Goal: Task Accomplishment & Management: Use online tool/utility

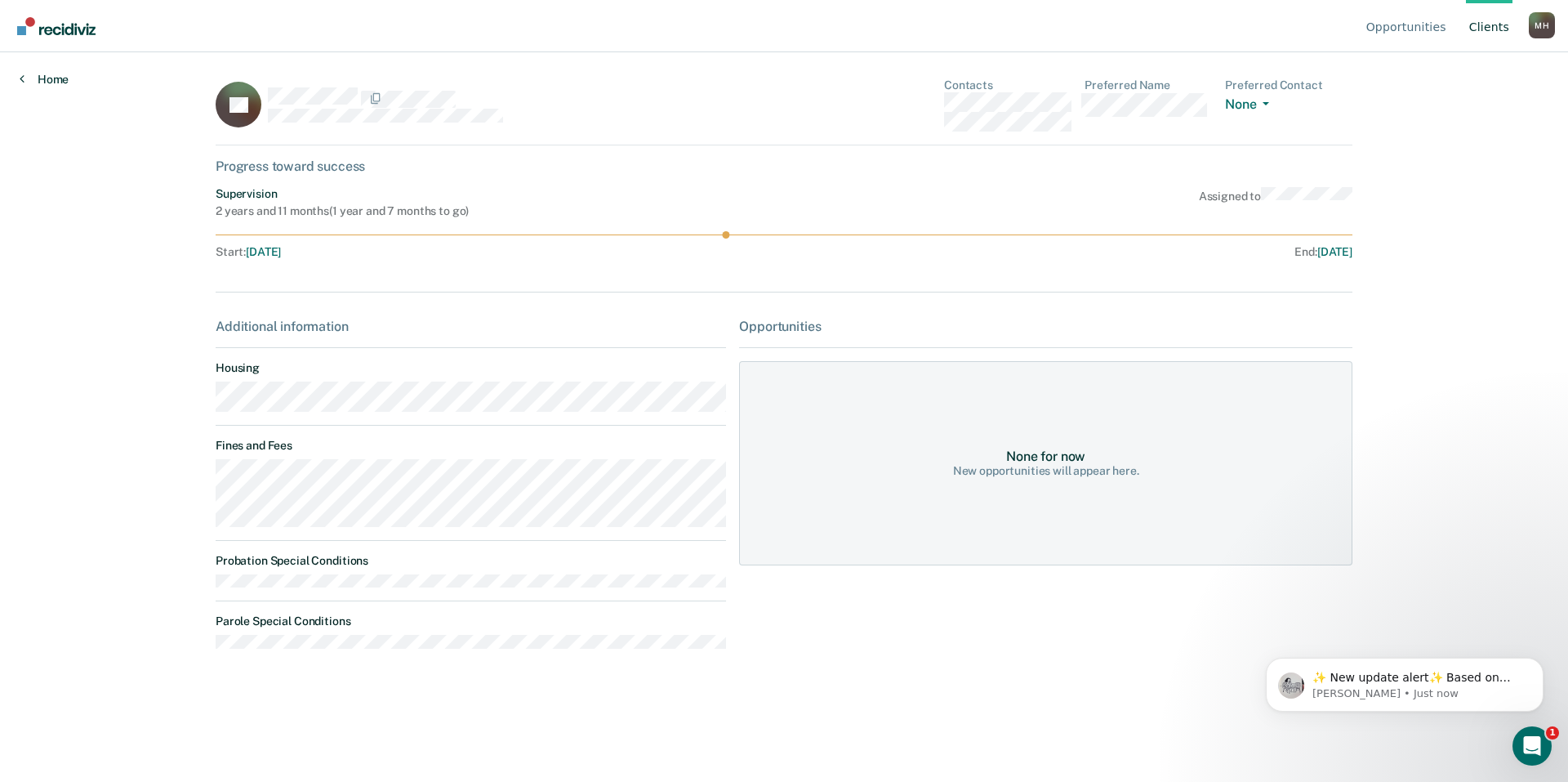
click at [50, 83] on link "Home" at bounding box center [44, 79] width 49 height 15
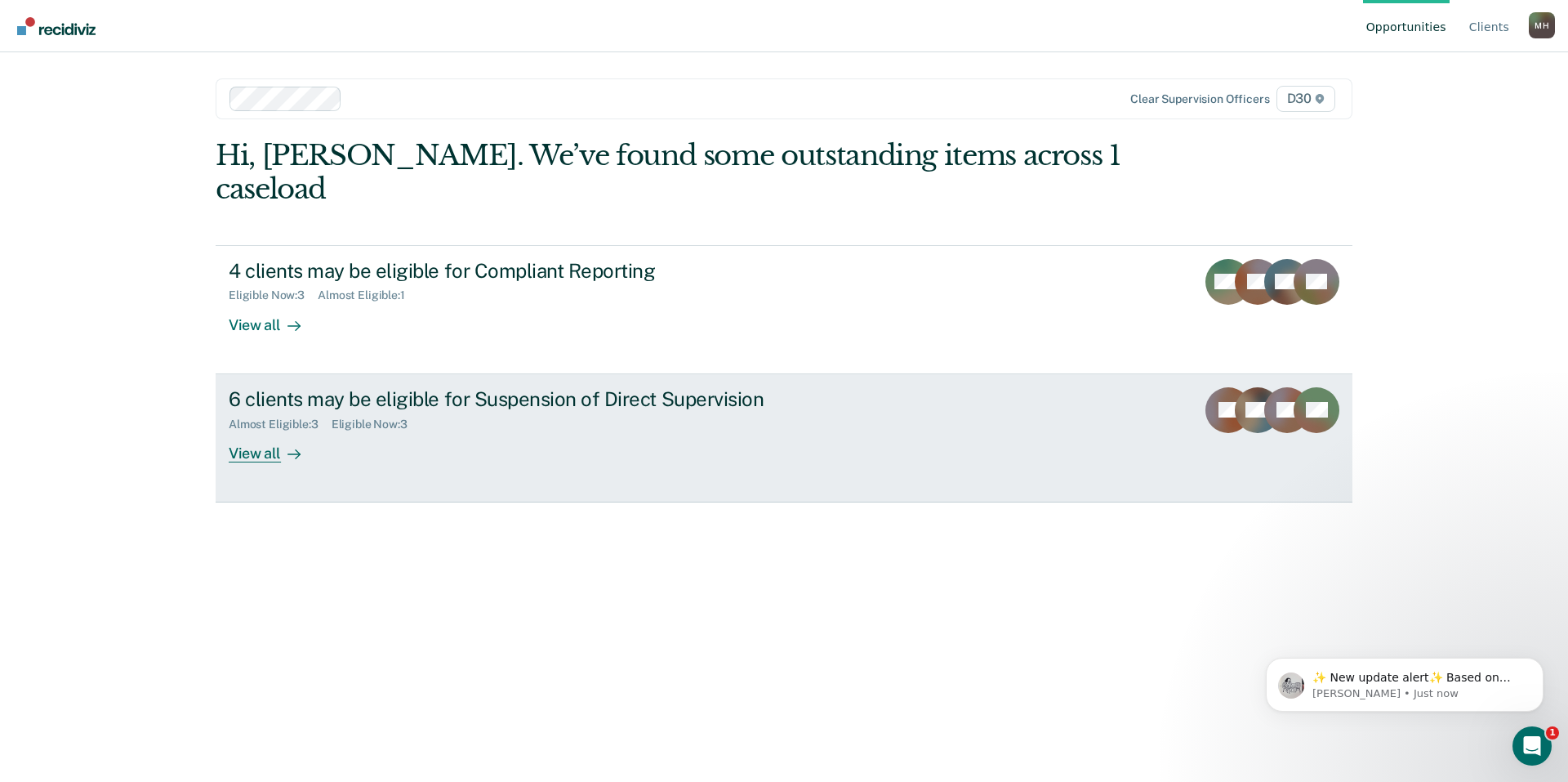
click at [330, 387] on div "6 clients may be eligible for Suspension of Direct Supervision" at bounding box center [515, 399] width 574 height 24
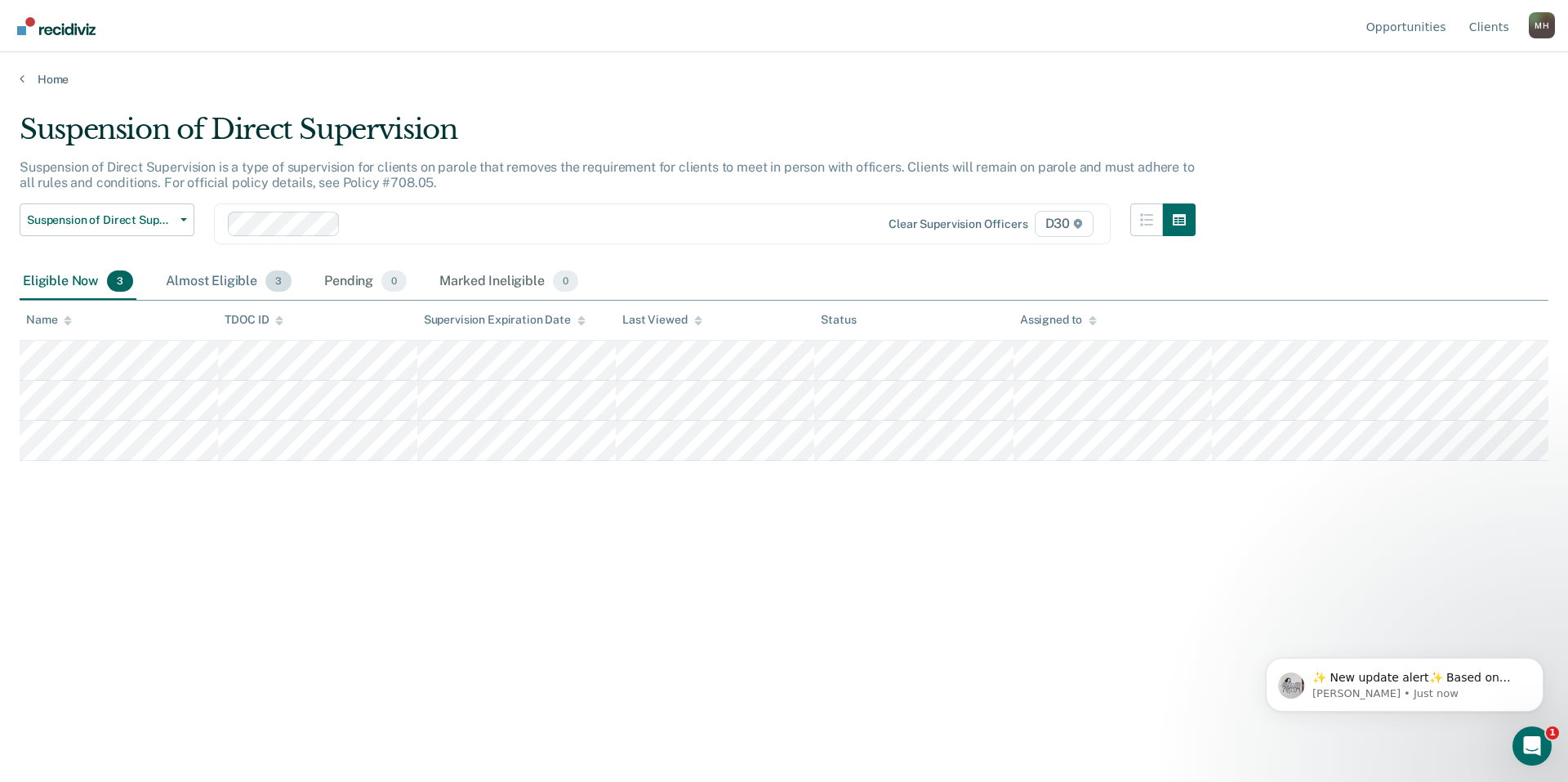
click at [200, 289] on div "Almost Eligible 3" at bounding box center [229, 282] width 132 height 36
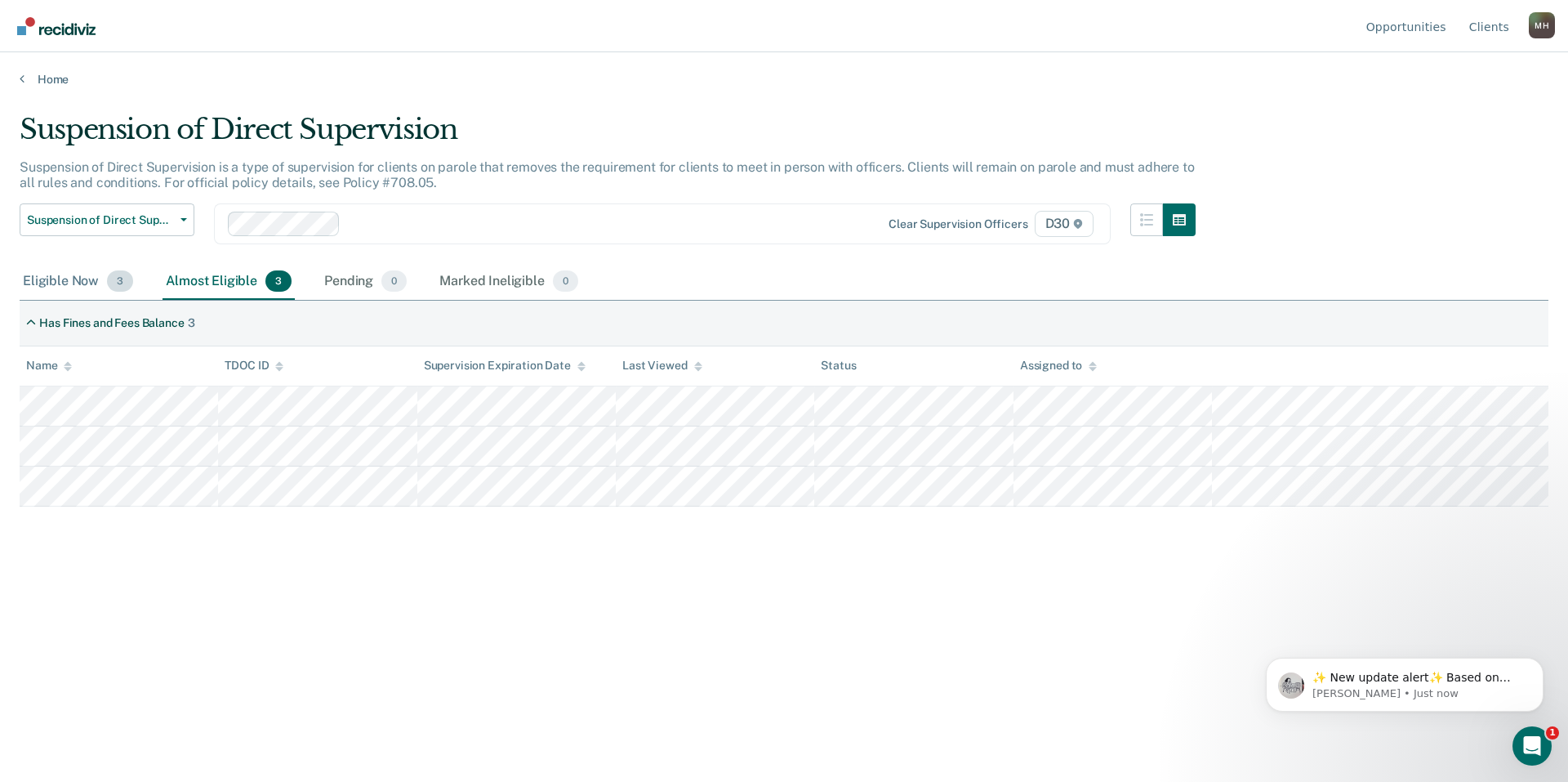
click at [92, 291] on div "Eligible Now 3" at bounding box center [78, 282] width 117 height 36
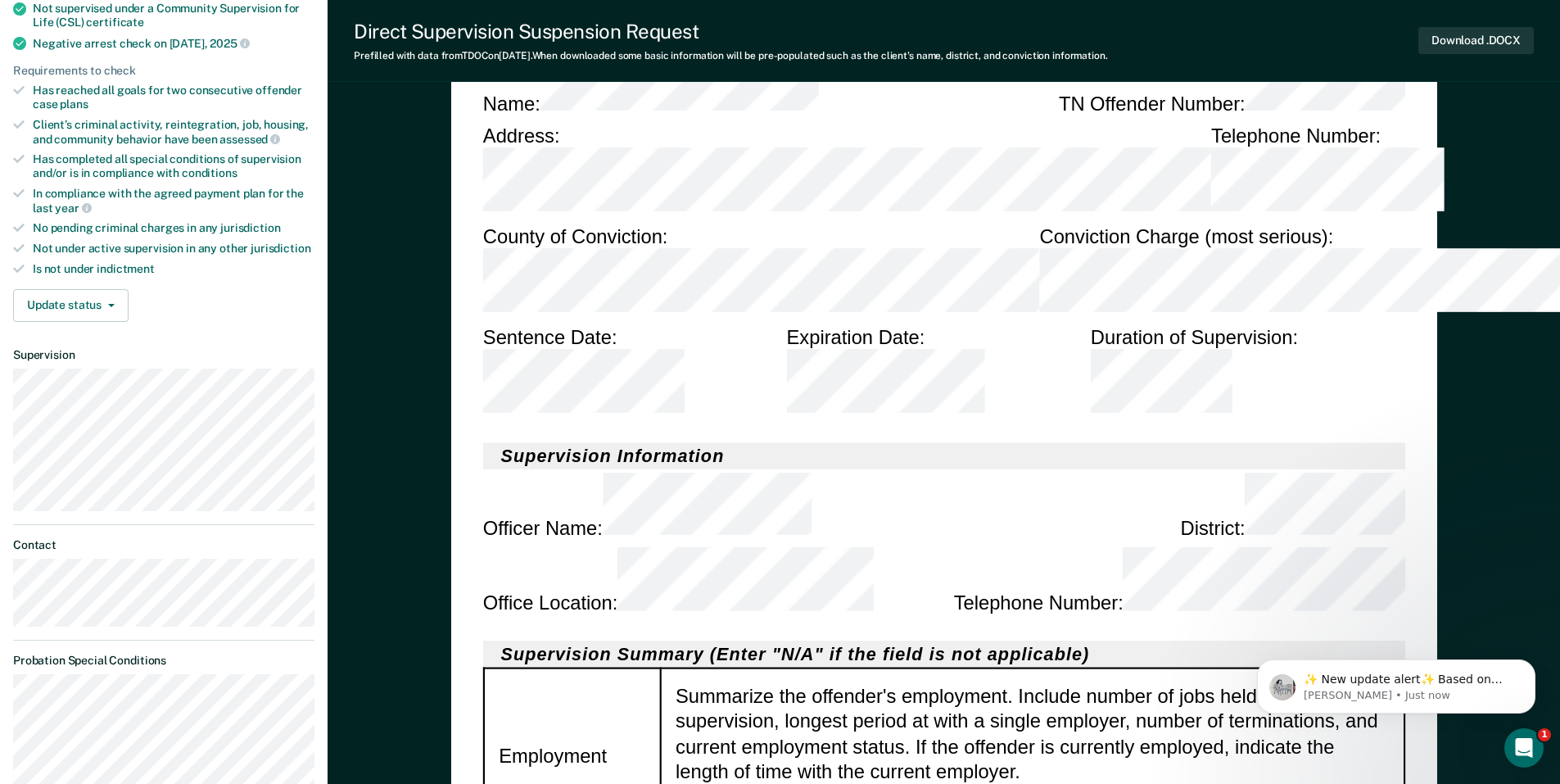
scroll to position [491, 0]
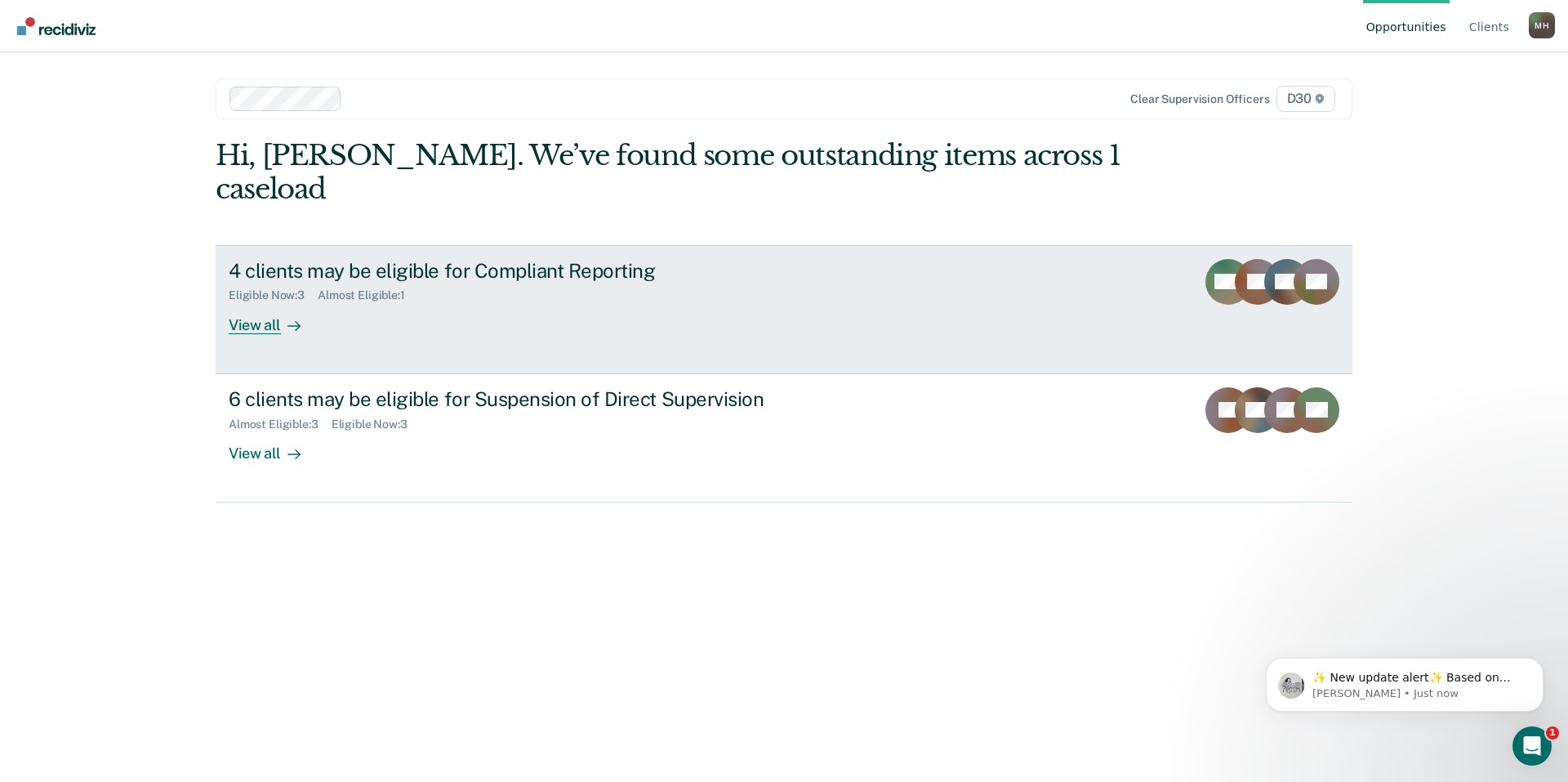
click at [233, 302] on div "View all" at bounding box center [274, 318] width 91 height 32
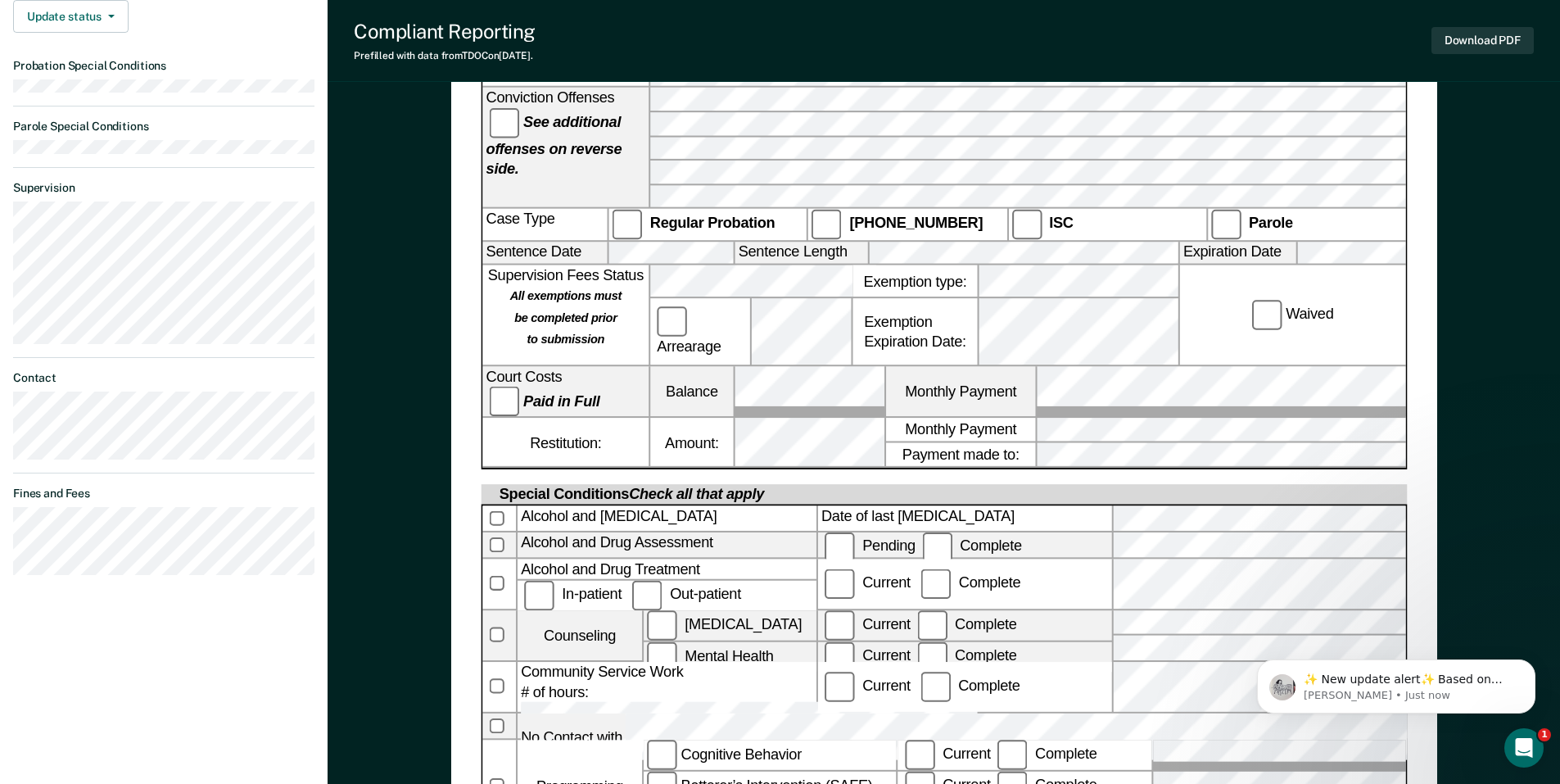
scroll to position [573, 0]
